Goal: Information Seeking & Learning: Find contact information

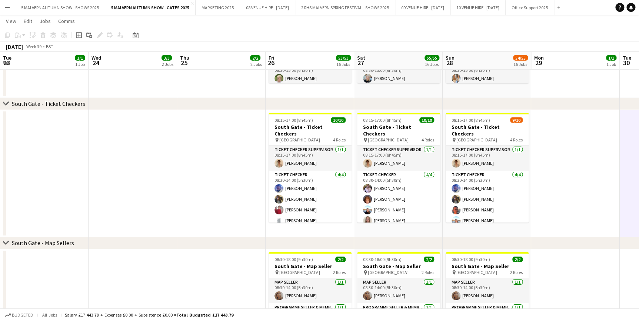
scroll to position [81, 0]
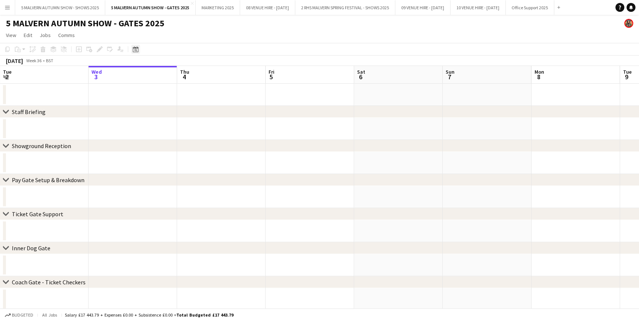
click at [137, 45] on div "Date picker" at bounding box center [135, 49] width 9 height 9
click at [196, 141] on span "28" at bounding box center [195, 142] width 9 height 9
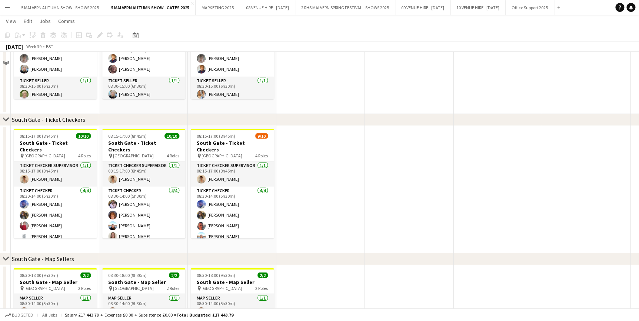
scroll to position [1011, 0]
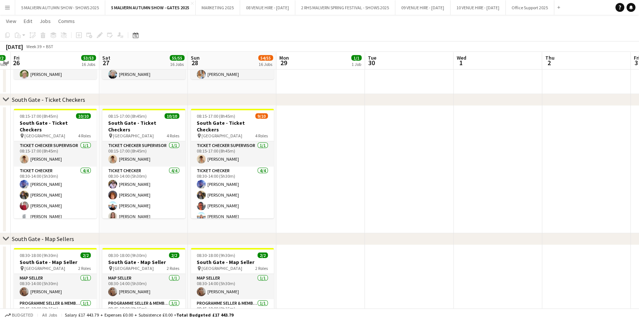
click at [11, 11] on button "Menu" at bounding box center [7, 7] width 15 height 15
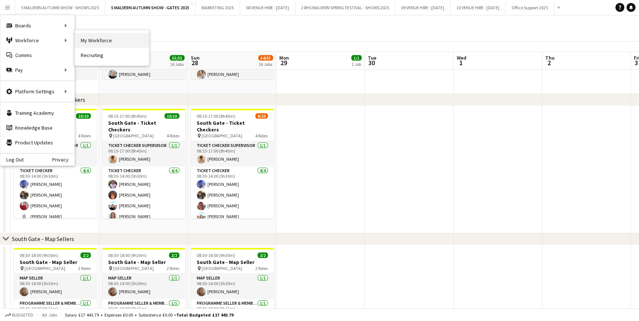
click at [78, 42] on link "My Workforce" at bounding box center [112, 40] width 74 height 15
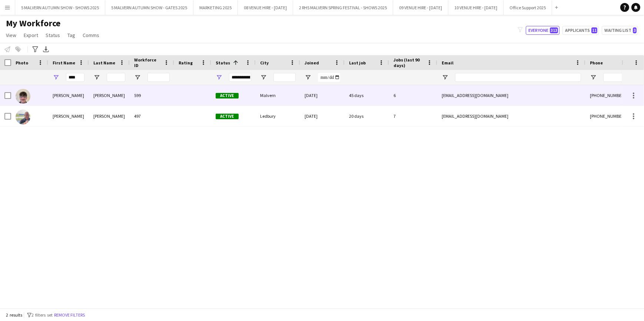
click at [115, 97] on div "[PERSON_NAME]" at bounding box center [109, 95] width 41 height 20
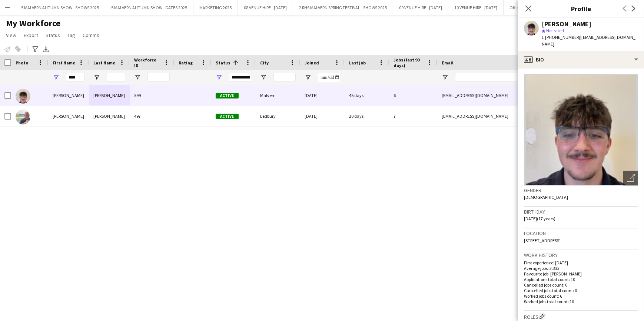
drag, startPoint x: 544, startPoint y: 234, endPoint x: 604, endPoint y: 239, distance: 60.3
click at [604, 239] on div "Location [STREET_ADDRESS]" at bounding box center [581, 240] width 114 height 22
copy span "[STREET_ADDRESS]"
drag, startPoint x: 193, startPoint y: 39, endPoint x: 159, endPoint y: 39, distance: 33.7
click at [193, 39] on div "My Workforce View Views Default view SafeHR Employee Details New view Update vi…" at bounding box center [322, 30] width 644 height 25
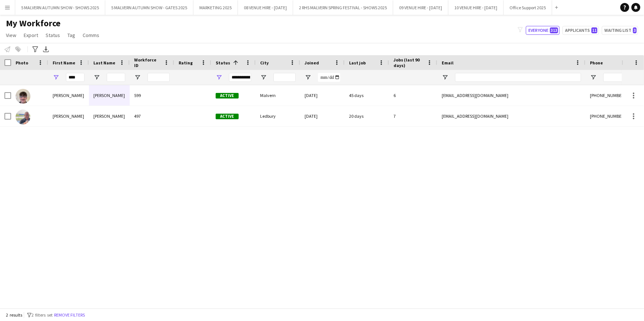
click at [12, 6] on button "Menu" at bounding box center [7, 7] width 15 height 15
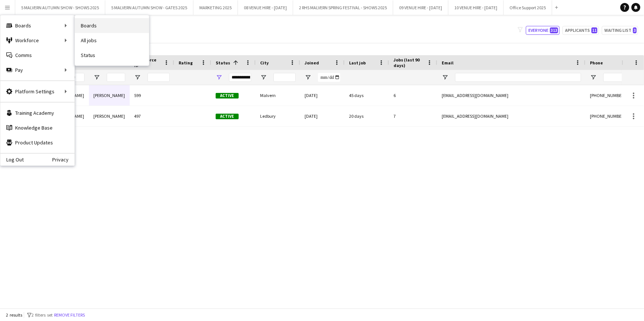
click at [101, 25] on link "Boards" at bounding box center [112, 25] width 74 height 15
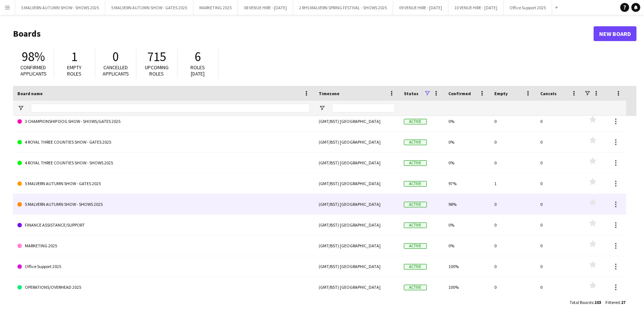
scroll to position [371, 0]
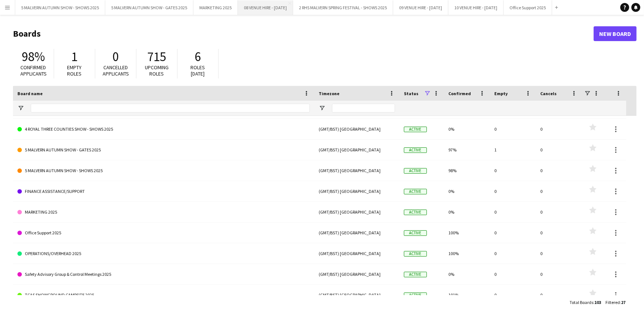
drag, startPoint x: 256, startPoint y: 10, endPoint x: 291, endPoint y: 12, distance: 35.6
click at [256, 10] on button "08 VENUE HIRE - [DATE] Close" at bounding box center [265, 7] width 55 height 14
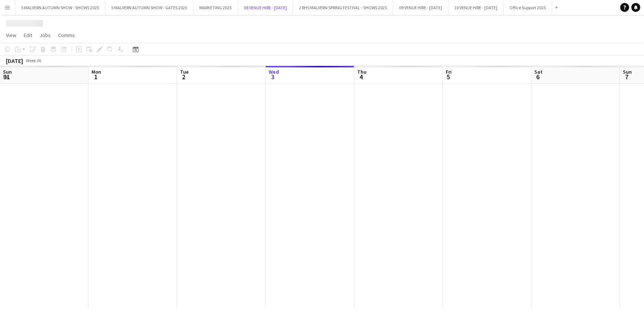
scroll to position [0, 177]
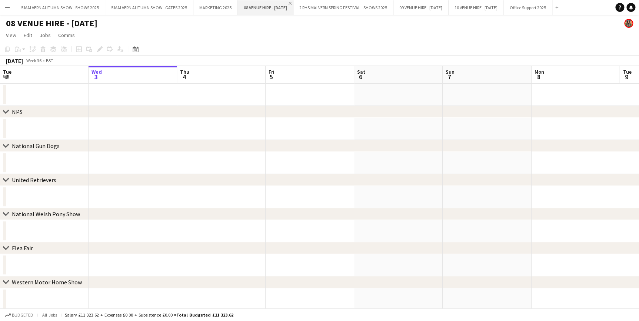
click at [292, 3] on app-icon "Close" at bounding box center [290, 3] width 3 height 3
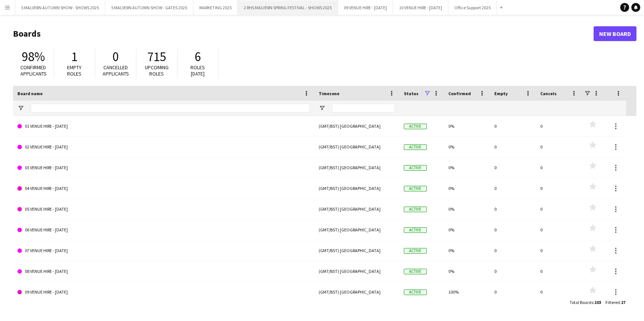
click at [333, 3] on button "2 RHS MALVERN SPRING FESTIVAL - SHOWS 2025 Close" at bounding box center [288, 7] width 100 height 14
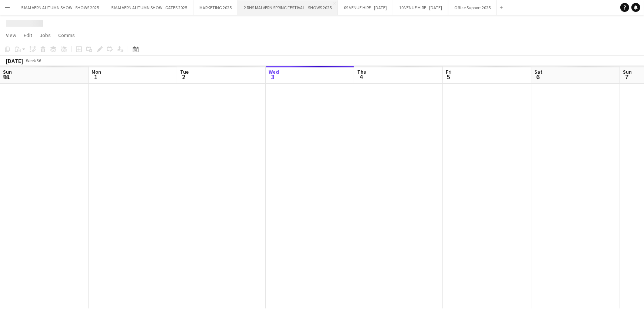
scroll to position [0, 177]
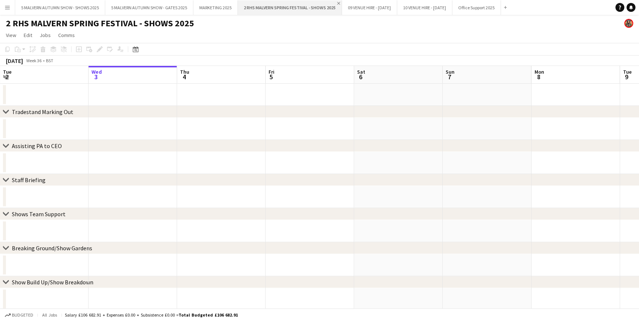
click at [338, 3] on app-icon "Close" at bounding box center [338, 3] width 3 height 3
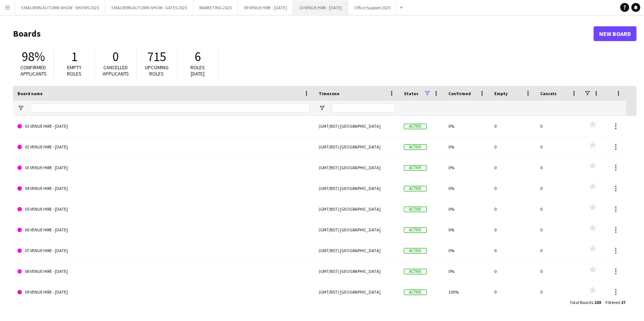
click at [348, 8] on button "10 VENUE HIRE - [DATE] Close" at bounding box center [320, 7] width 55 height 14
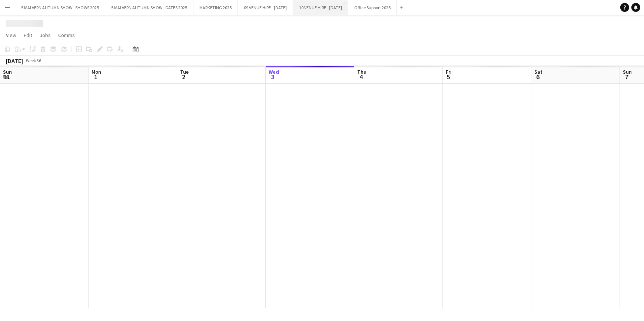
scroll to position [0, 177]
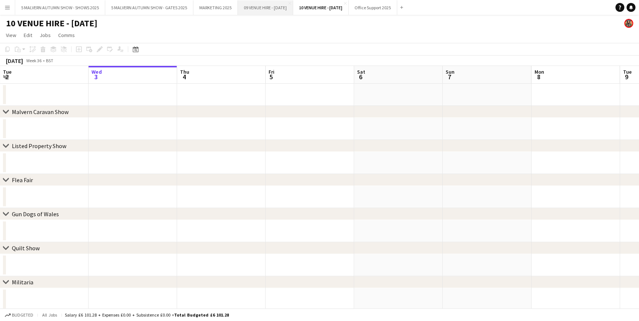
click at [293, 7] on button "09 VENUE HIRE - [DATE] Close" at bounding box center [265, 7] width 55 height 14
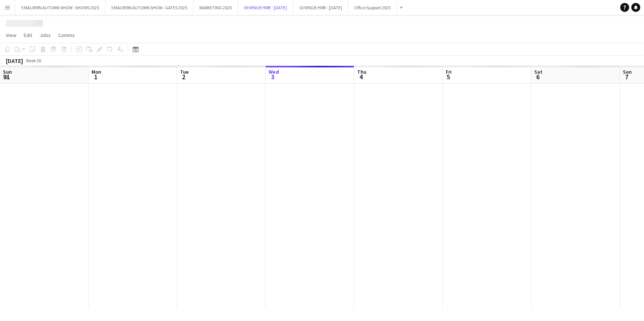
scroll to position [0, 177]
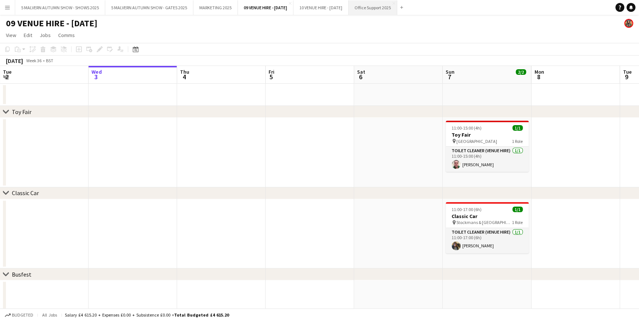
click at [397, 11] on button "Office Support 2025 Close" at bounding box center [373, 7] width 49 height 14
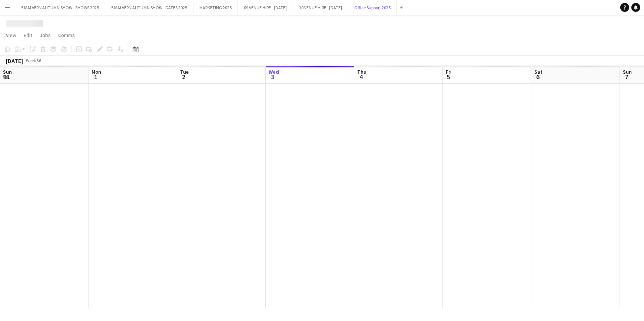
scroll to position [0, 177]
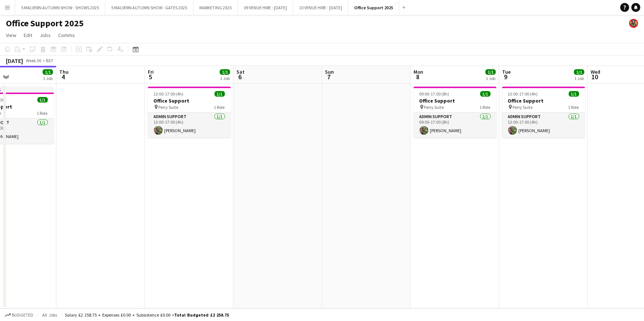
drag, startPoint x: 248, startPoint y: 69, endPoint x: 151, endPoint y: 73, distance: 96.8
click at [131, 73] on app-calendar-viewport "Sun 31 Mon 1 1/1 1 Job Tue 2 1/1 1 Job Wed 3 1/1 1 Job Thu 4 Fri 5 1/1 1 Job Sa…" at bounding box center [322, 187] width 644 height 243
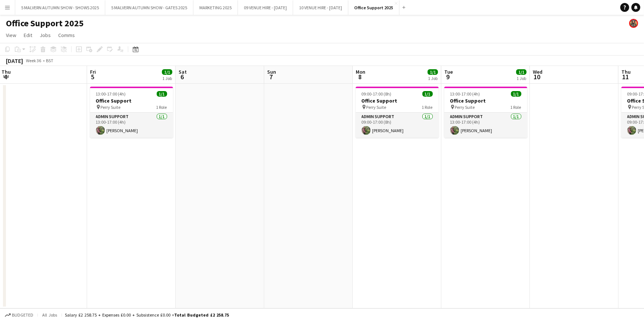
drag, startPoint x: 279, startPoint y: 69, endPoint x: 221, endPoint y: 72, distance: 57.5
click at [221, 72] on app-calendar-viewport "Sun 31 Mon 1 1/1 1 Job Tue 2 1/1 1 Job Wed 3 1/1 1 Job Thu 4 Fri 5 1/1 1 Job Sa…" at bounding box center [322, 187] width 644 height 243
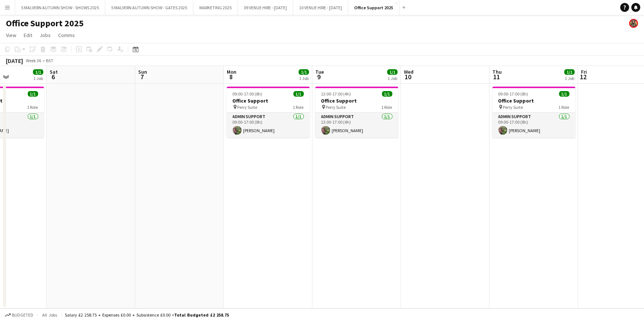
drag, startPoint x: 266, startPoint y: 72, endPoint x: 164, endPoint y: 75, distance: 102.4
click at [164, 75] on app-calendar-viewport "Tue 2 1/1 1 Job Wed 3 1/1 1 Job Thu 4 Fri 5 1/1 1 Job Sat 6 Sun 7 Mon 8 1/1 1 J…" at bounding box center [322, 187] width 644 height 243
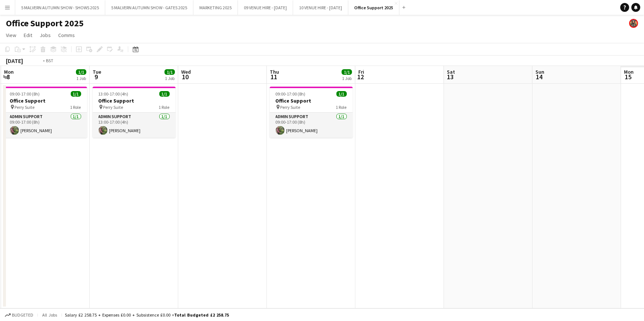
drag, startPoint x: 413, startPoint y: 75, endPoint x: 171, endPoint y: 85, distance: 241.5
click at [171, 85] on app-calendar-viewport "Thu 4 Fri 5 1/1 1 Job Sat 6 Sun 7 Mon 8 1/1 1 Job Tue 9 1/1 1 Job Wed 10 Thu 11…" at bounding box center [322, 187] width 644 height 243
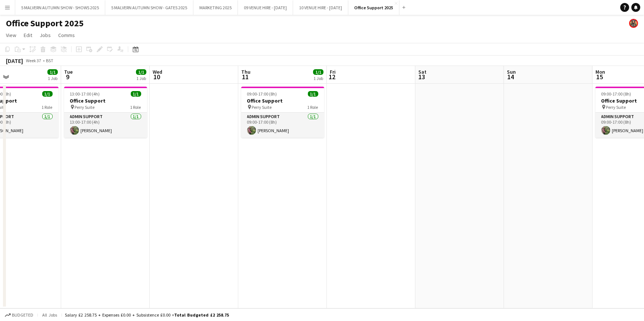
scroll to position [0, 226]
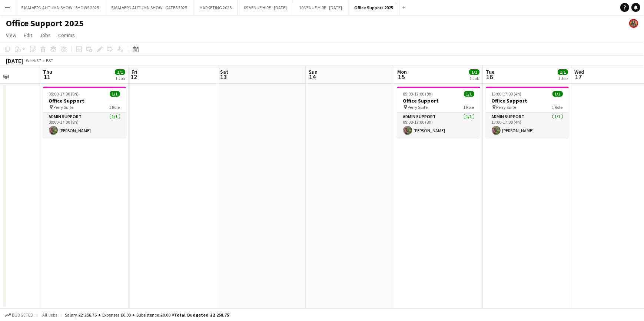
drag, startPoint x: 379, startPoint y: 81, endPoint x: 181, endPoint y: 89, distance: 198.1
click at [181, 89] on app-calendar-viewport "Mon 8 1/1 1 Job Tue 9 1/1 1 Job Wed 10 Thu 11 1/1 1 Job Fri 12 Sat 13 Sun 14 Mo…" at bounding box center [322, 187] width 644 height 243
click at [70, 9] on button "5 MALVERN AUTUMN SHOW - SHOWS 2025 Close" at bounding box center [60, 7] width 90 height 14
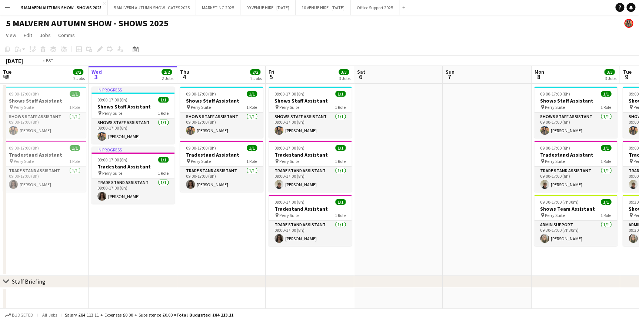
scroll to position [0, 175]
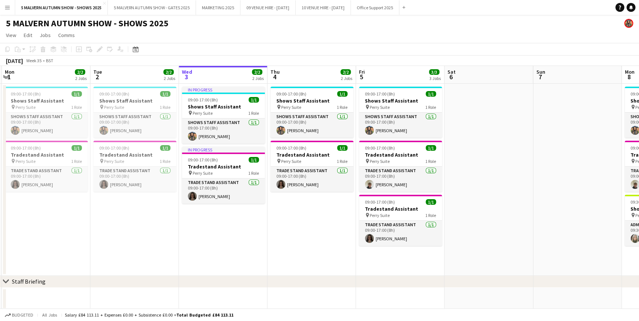
drag, startPoint x: 406, startPoint y: 71, endPoint x: 497, endPoint y: 72, distance: 90.5
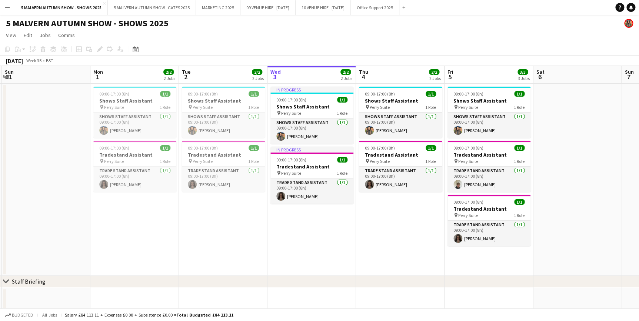
scroll to position [0, 234]
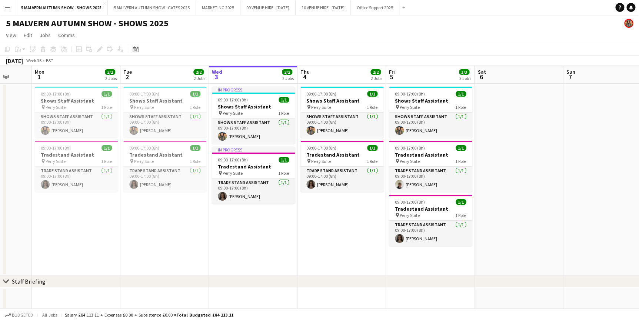
drag, startPoint x: 299, startPoint y: 71, endPoint x: 417, endPoint y: 67, distance: 118.7
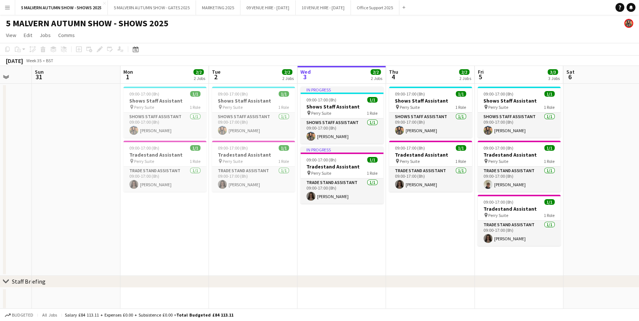
scroll to position [0, 271]
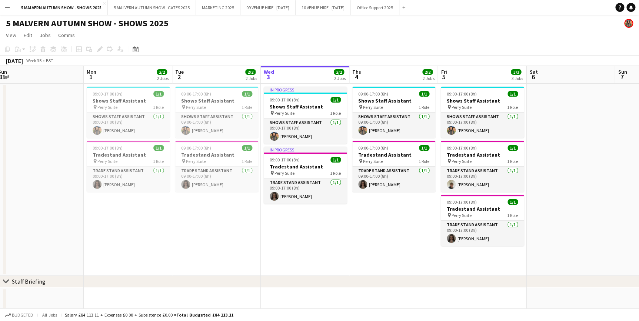
drag, startPoint x: 409, startPoint y: 74, endPoint x: 383, endPoint y: 74, distance: 25.9
click at [374, 46] on app-toolbar "Copy Paste Paste Ctrl+V Paste with crew Ctrl+Shift+V Paste linked Job [GEOGRAPH…" at bounding box center [319, 49] width 639 height 13
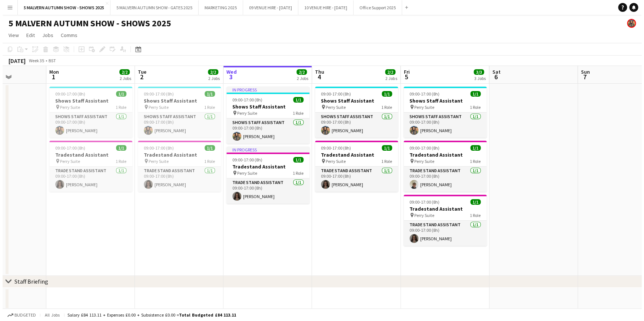
scroll to position [0, 293]
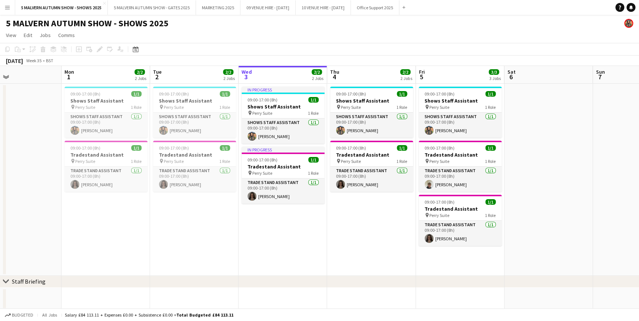
drag, startPoint x: 298, startPoint y: 75, endPoint x: 281, endPoint y: 71, distance: 17.9
click at [272, 51] on app-toolbar "Copy Paste Paste Ctrl+V Paste with crew Ctrl+Shift+V Paste linked Job [GEOGRAPH…" at bounding box center [319, 49] width 639 height 13
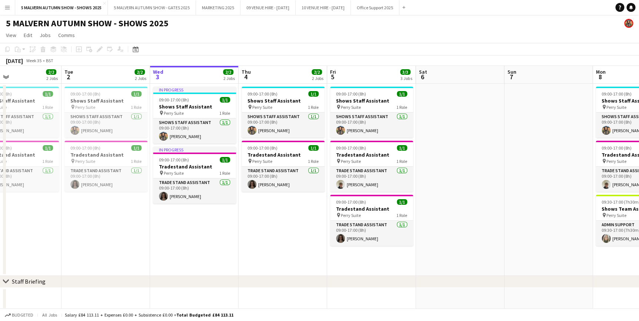
click at [3, 4] on button "Menu" at bounding box center [7, 7] width 15 height 15
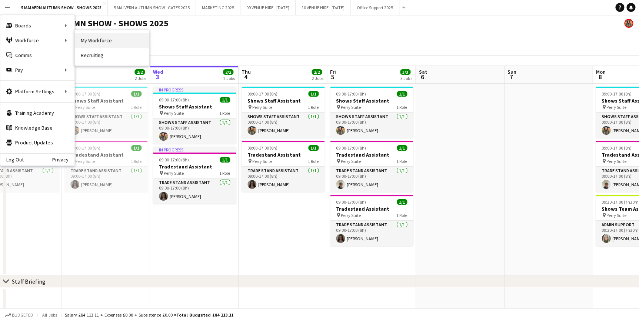
click at [80, 44] on link "My Workforce" at bounding box center [112, 40] width 74 height 15
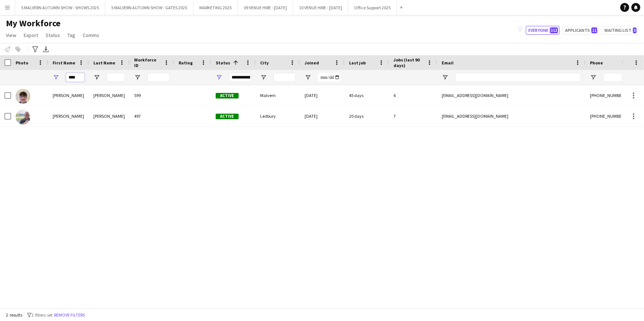
click at [80, 75] on input "****" at bounding box center [75, 77] width 19 height 9
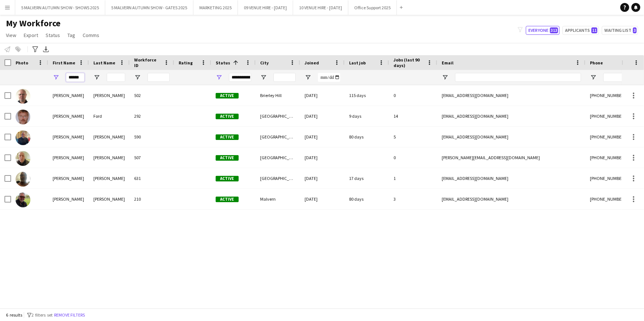
type input "******"
click at [132, 251] on div "[PERSON_NAME] 502 Active [PERSON_NAME][GEOGRAPHIC_DATA][PERSON_NAME] [DATE] 115…" at bounding box center [311, 194] width 622 height 218
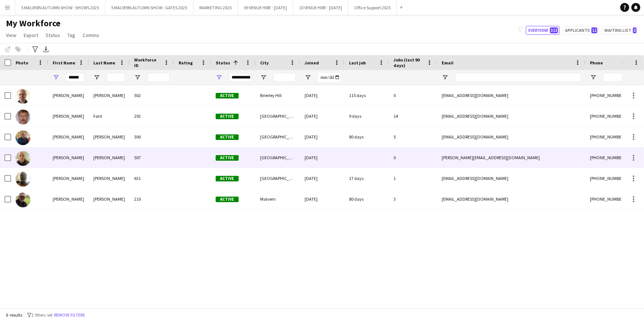
click at [523, 158] on div "[PERSON_NAME][EMAIL_ADDRESS][DOMAIN_NAME]" at bounding box center [511, 158] width 148 height 20
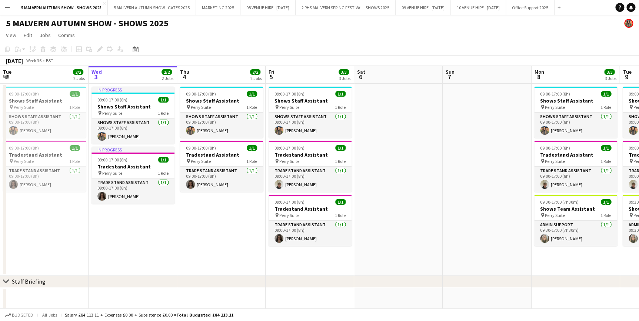
click at [7, 5] on app-icon "Menu" at bounding box center [7, 7] width 6 height 6
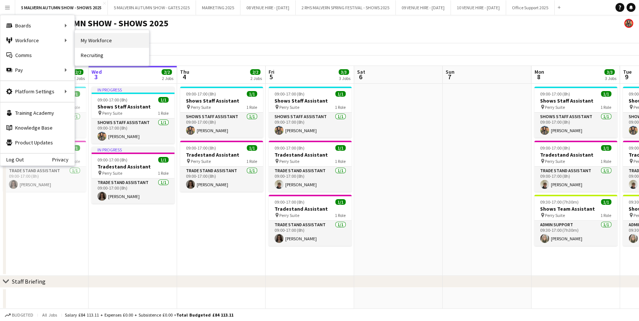
click at [83, 39] on link "My Workforce" at bounding box center [112, 40] width 74 height 15
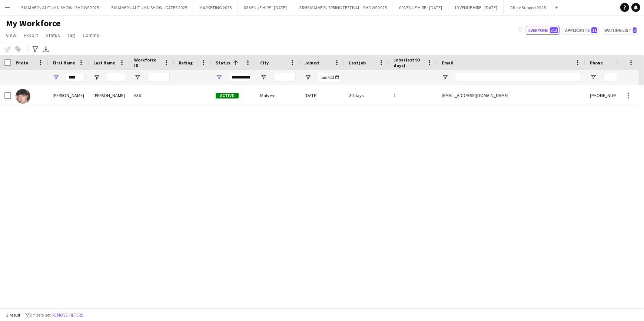
click at [75, 82] on div "****" at bounding box center [75, 77] width 19 height 15
click at [76, 77] on input "****" at bounding box center [75, 77] width 19 height 9
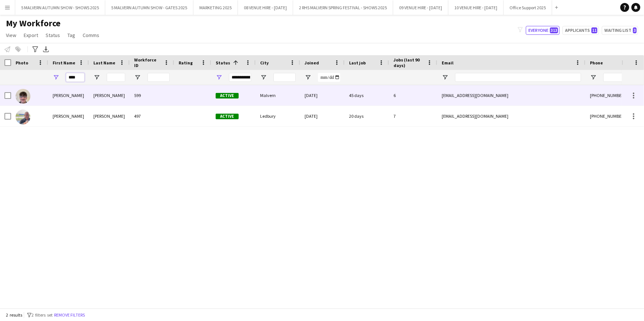
type input "****"
click at [171, 92] on div "599" at bounding box center [152, 95] width 44 height 20
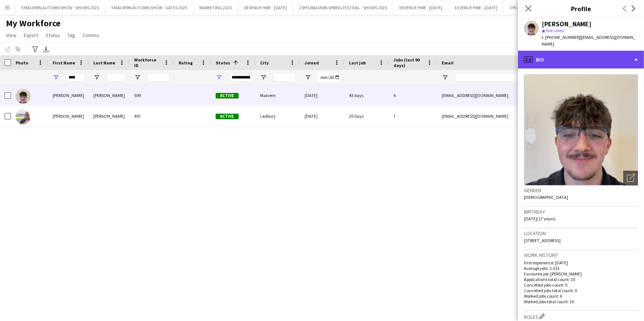
click at [614, 58] on div "profile Bio" at bounding box center [581, 60] width 126 height 18
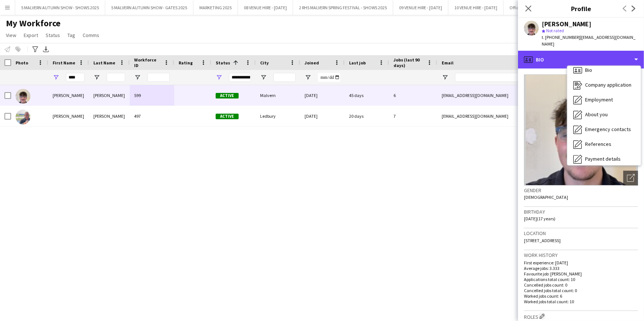
scroll to position [2, 0]
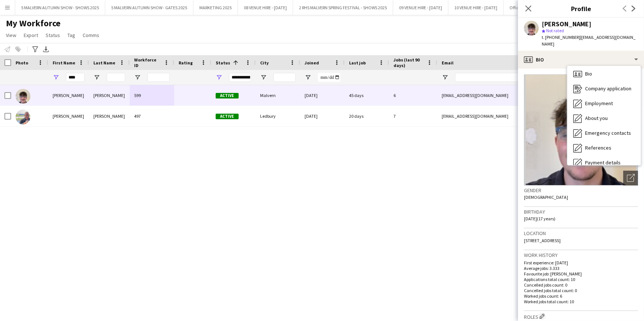
click at [578, 197] on div "Gender Male" at bounding box center [581, 197] width 114 height 22
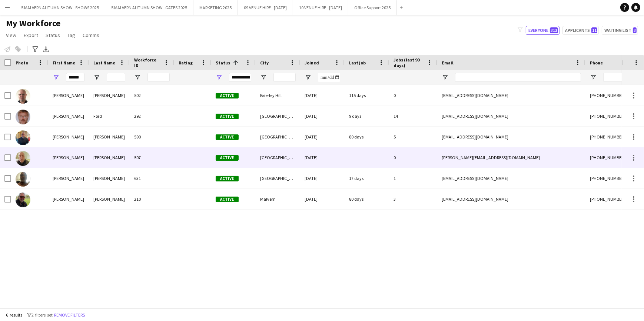
click at [539, 159] on div "[PERSON_NAME][EMAIL_ADDRESS][DOMAIN_NAME]" at bounding box center [511, 158] width 148 height 20
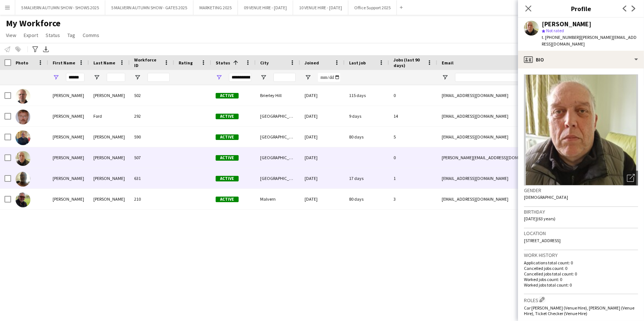
click at [147, 185] on div "631" at bounding box center [152, 178] width 44 height 20
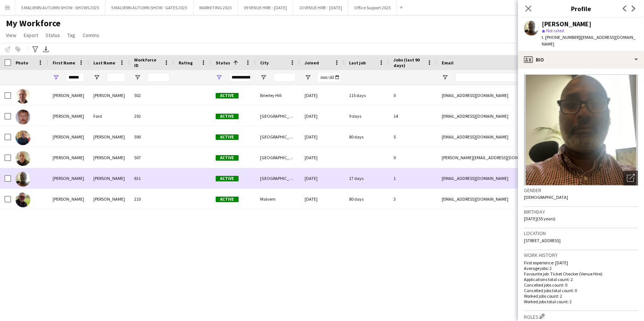
click at [363, 175] on div "17 days" at bounding box center [367, 178] width 44 height 20
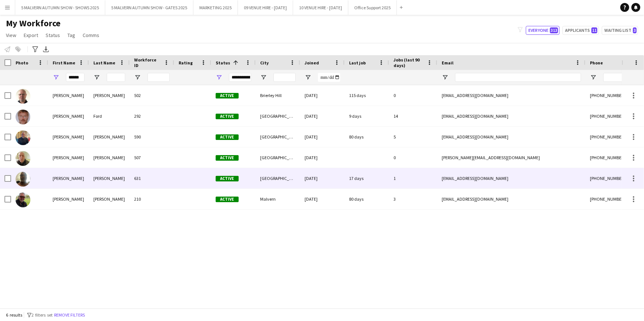
click at [363, 175] on div "17 days" at bounding box center [367, 178] width 44 height 20
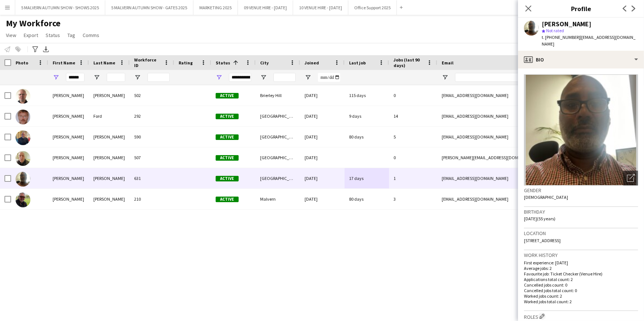
drag, startPoint x: 522, startPoint y: 235, endPoint x: 610, endPoint y: 234, distance: 87.5
click at [610, 234] on app-crew-profile-bio "Open photos pop-in Gender Male Birthday 06-11-1969 (55 years) Location 162A Omb…" at bounding box center [581, 195] width 126 height 253
copy span "162A Ombersley Road, Worcester, WR3 7HA"
drag, startPoint x: 615, startPoint y: 37, endPoint x: 578, endPoint y: 39, distance: 37.5
click at [578, 39] on div "Andrew Smith star Not rated t. +447527514145 | juliasmith@sky.com" at bounding box center [581, 34] width 126 height 33
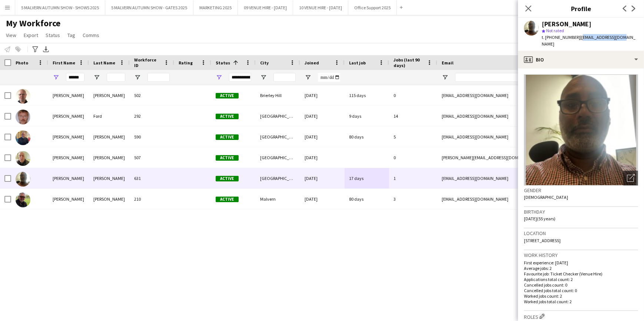
copy span "[EMAIL_ADDRESS][DOMAIN_NAME]"
